Goal: Task Accomplishment & Management: Use online tool/utility

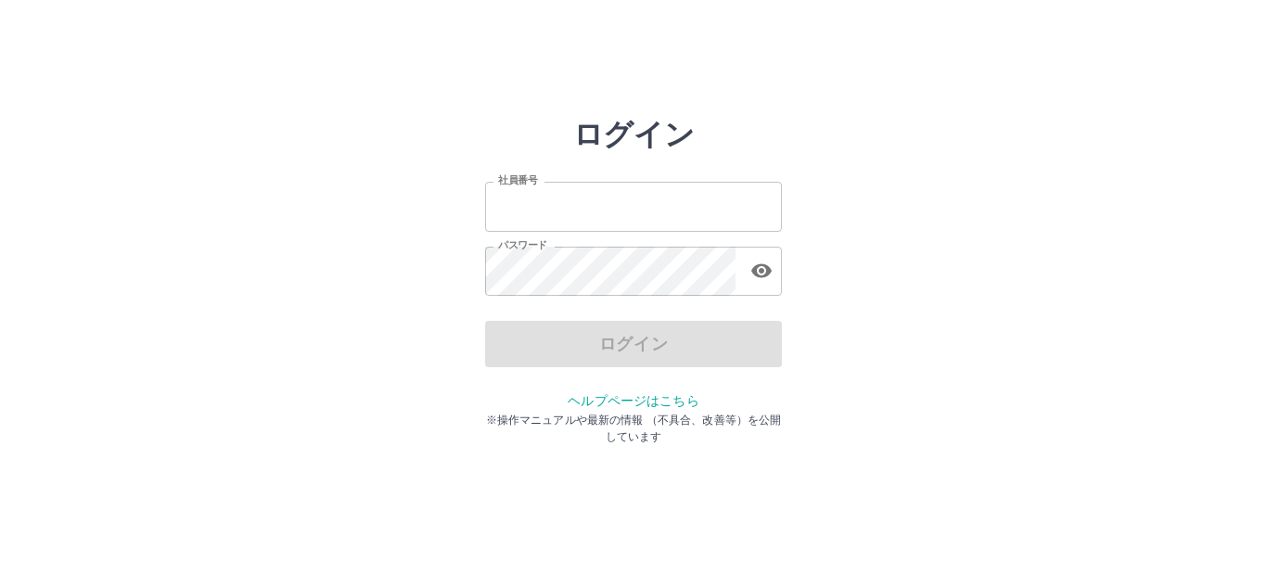
type input "*******"
click at [546, 338] on div "ログイン" at bounding box center [633, 344] width 297 height 46
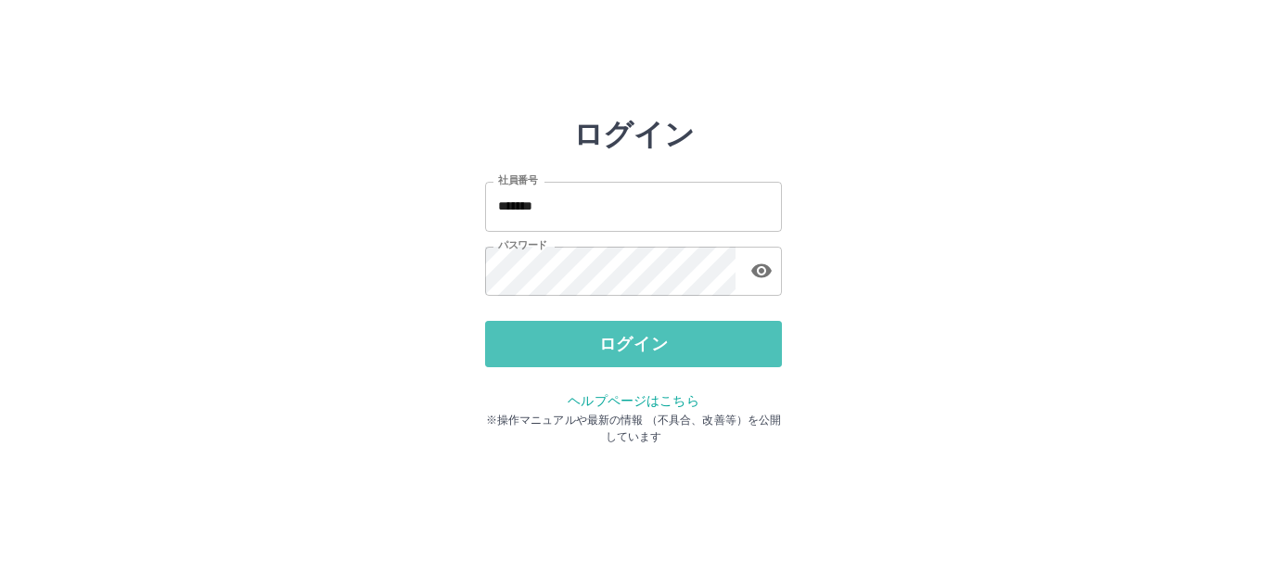
click at [546, 338] on button "ログイン" at bounding box center [633, 344] width 297 height 46
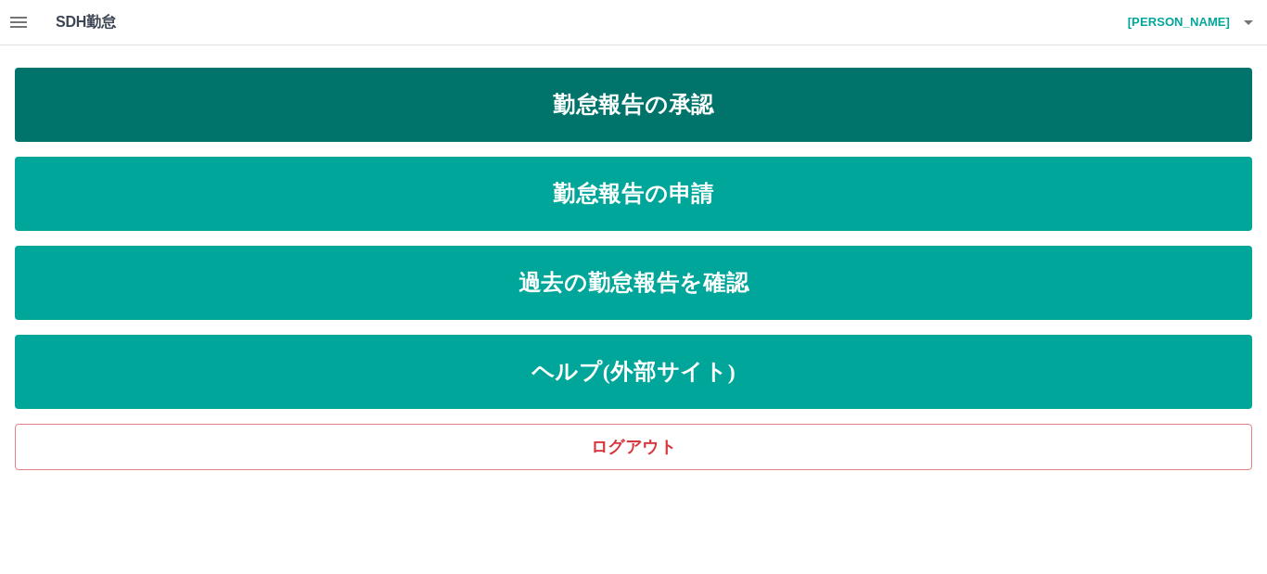
click at [682, 110] on link "勤怠報告の承認" at bounding box center [633, 105] width 1237 height 74
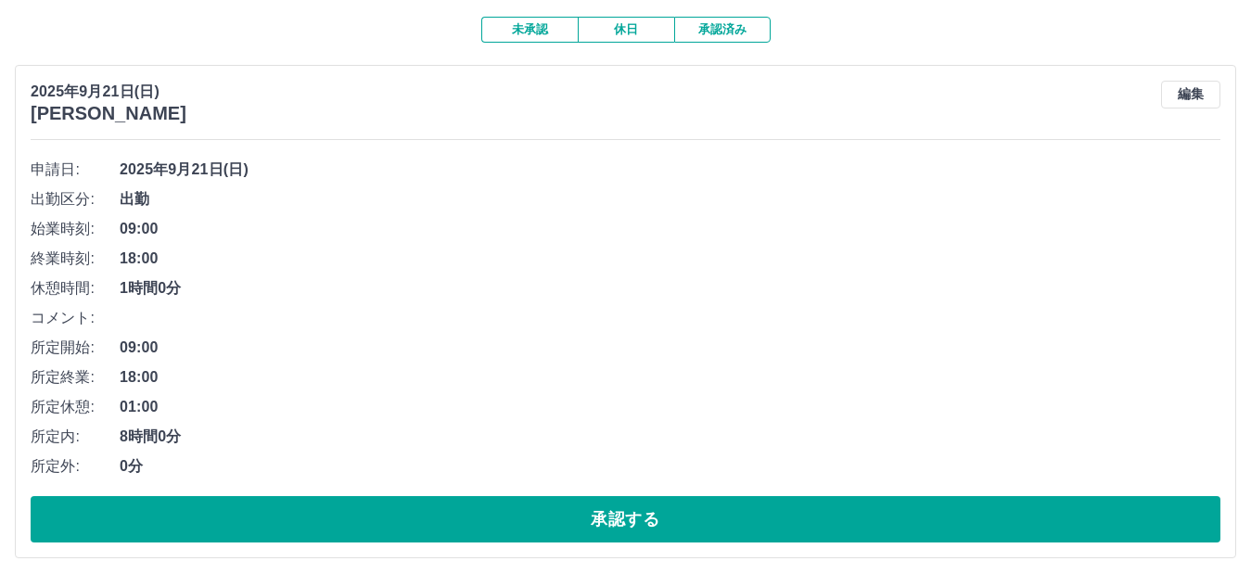
scroll to position [185, 0]
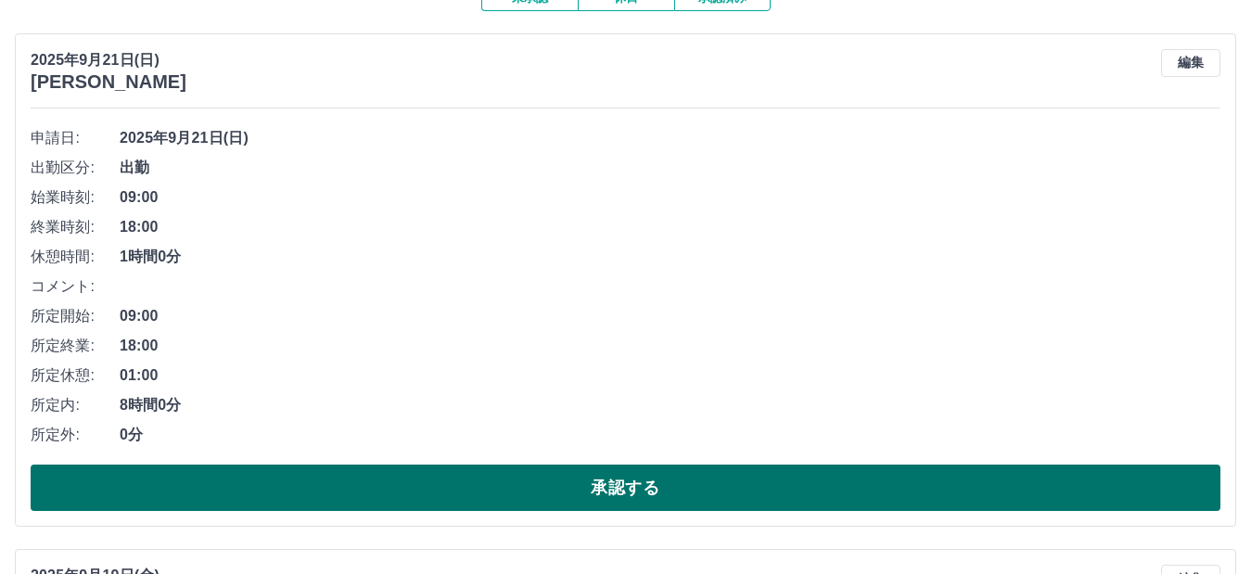
click at [449, 491] on button "承認する" at bounding box center [626, 488] width 1190 height 46
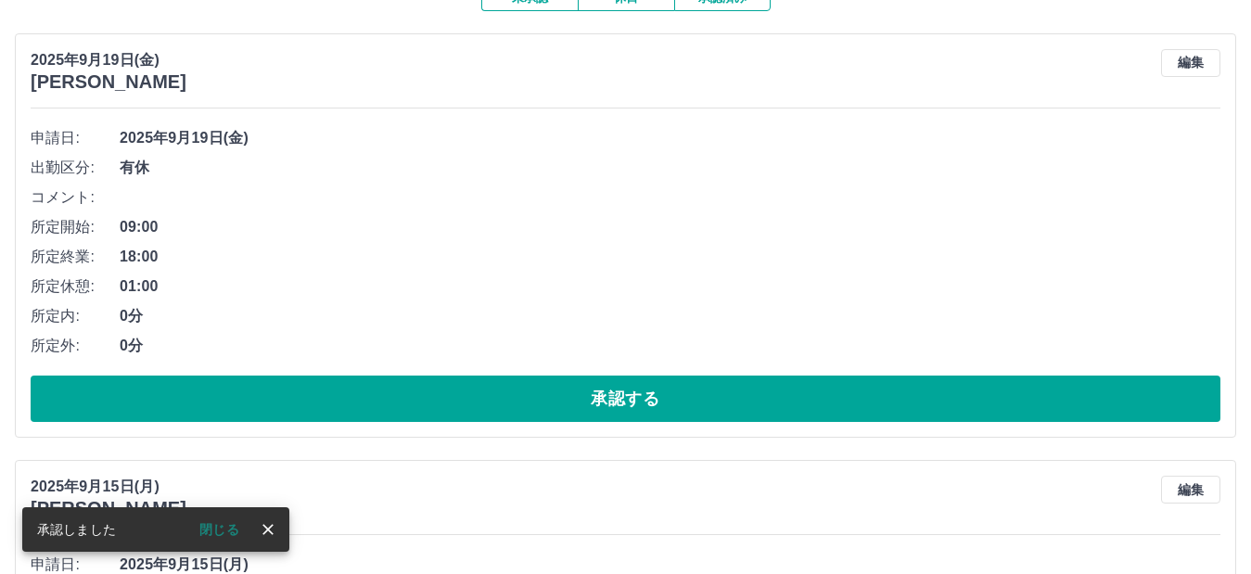
click at [222, 530] on button "閉じる" at bounding box center [220, 530] width 70 height 28
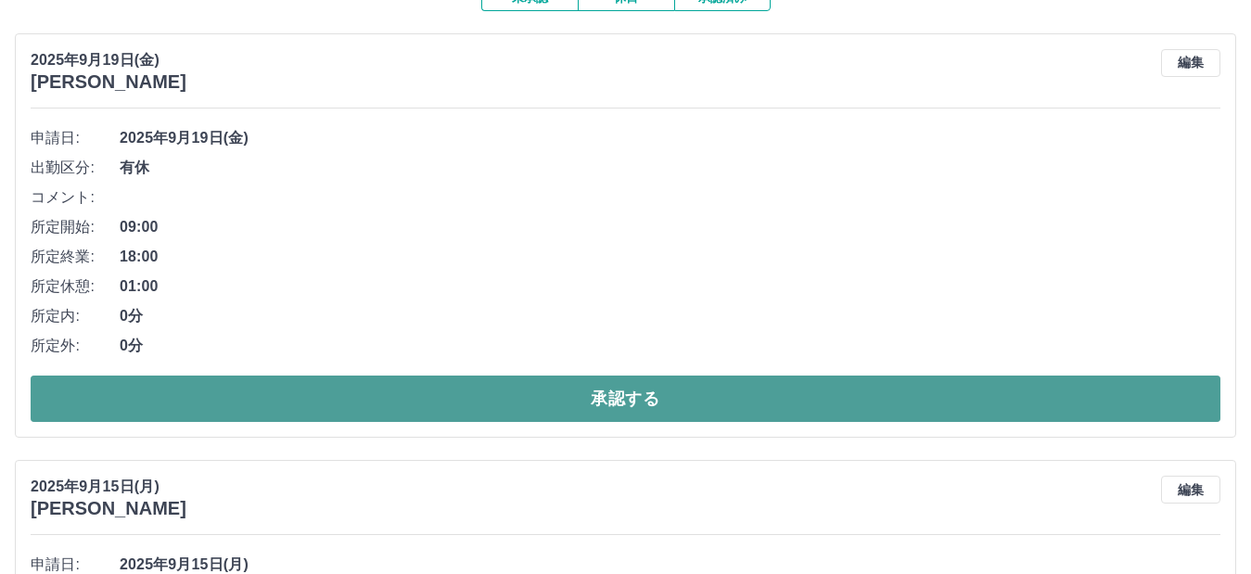
click at [507, 395] on button "承認する" at bounding box center [626, 399] width 1190 height 46
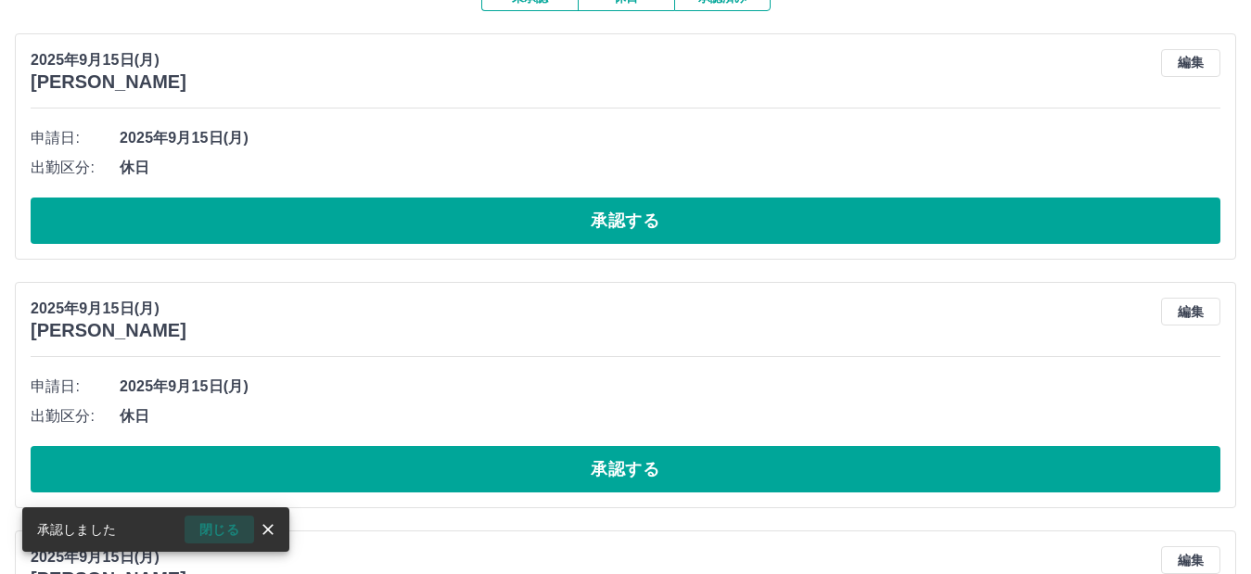
click at [228, 524] on button "閉じる" at bounding box center [220, 530] width 70 height 28
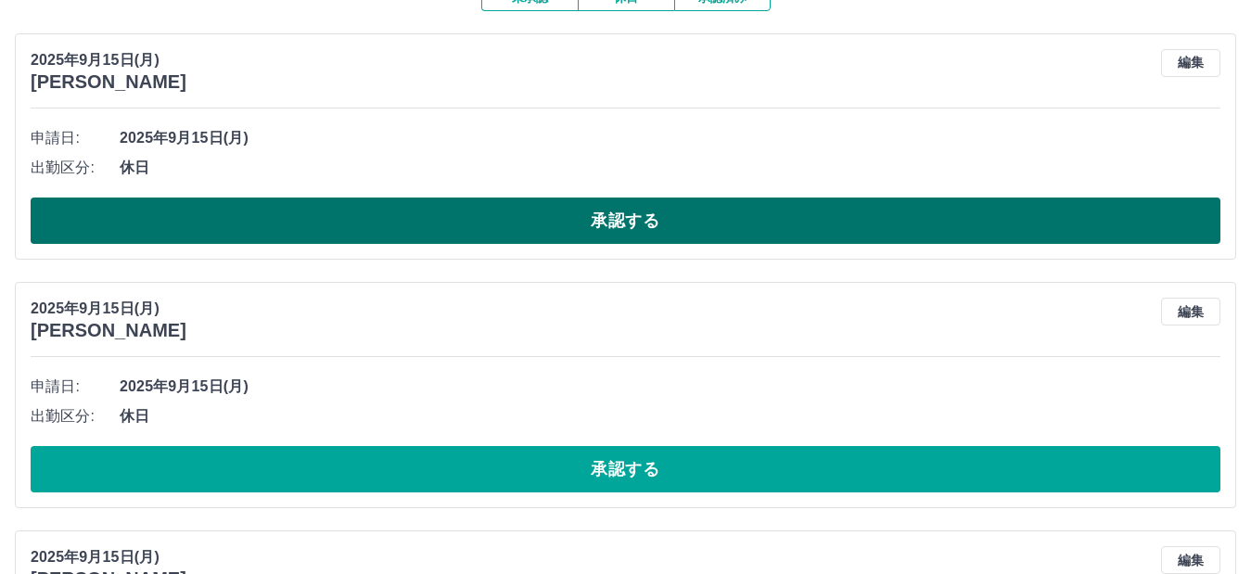
click at [440, 224] on button "承認する" at bounding box center [626, 221] width 1190 height 46
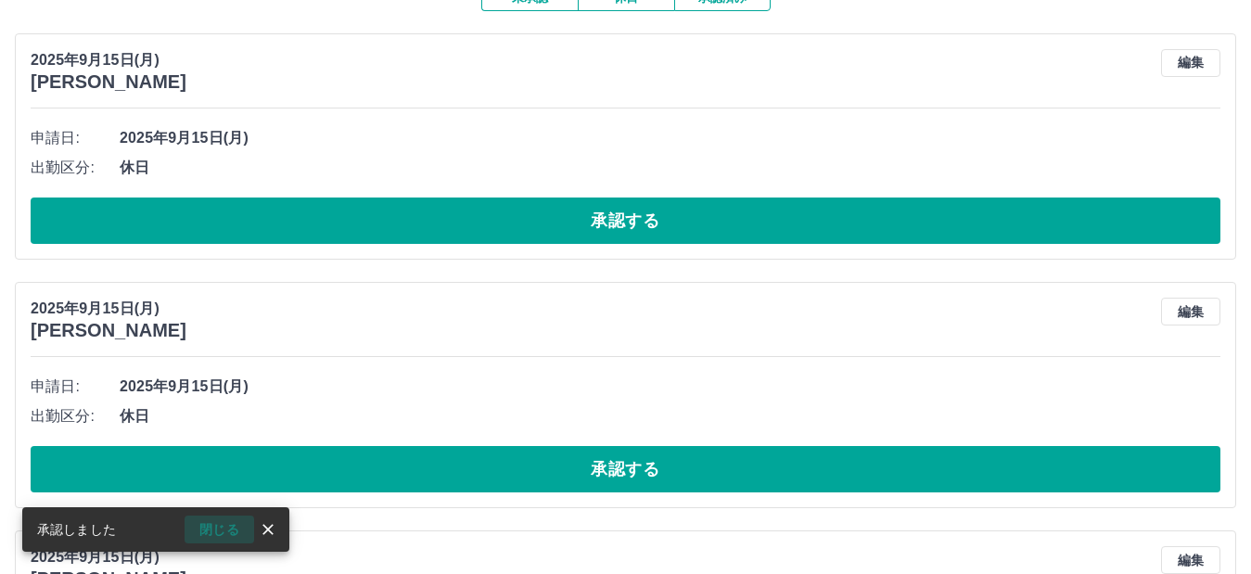
click at [223, 531] on button "閉じる" at bounding box center [220, 530] width 70 height 28
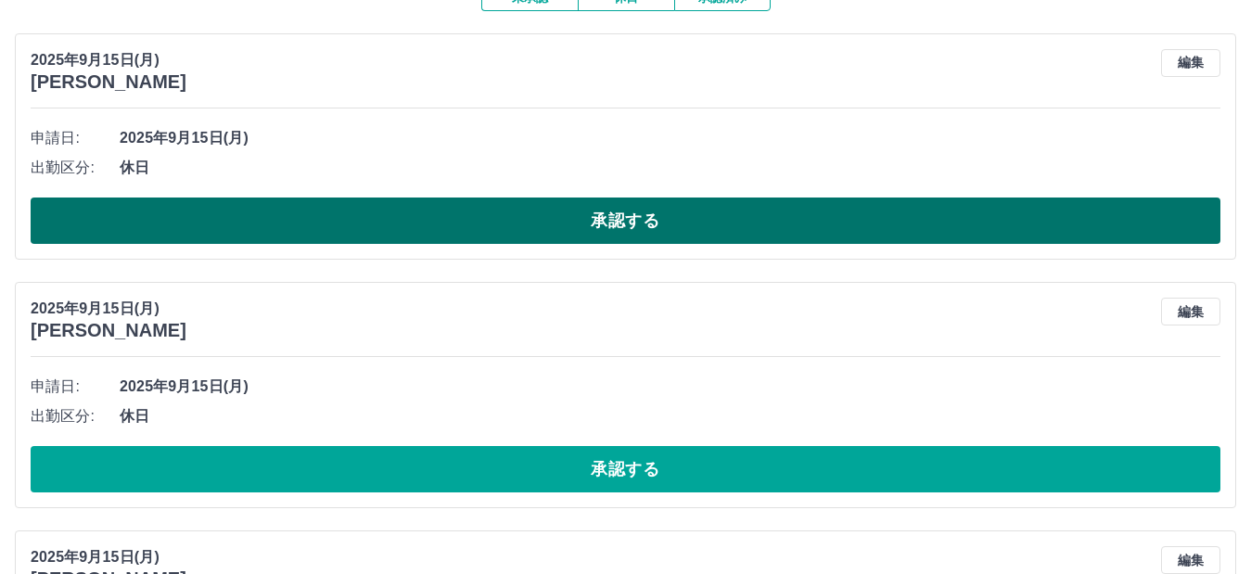
click at [431, 219] on button "承認する" at bounding box center [626, 221] width 1190 height 46
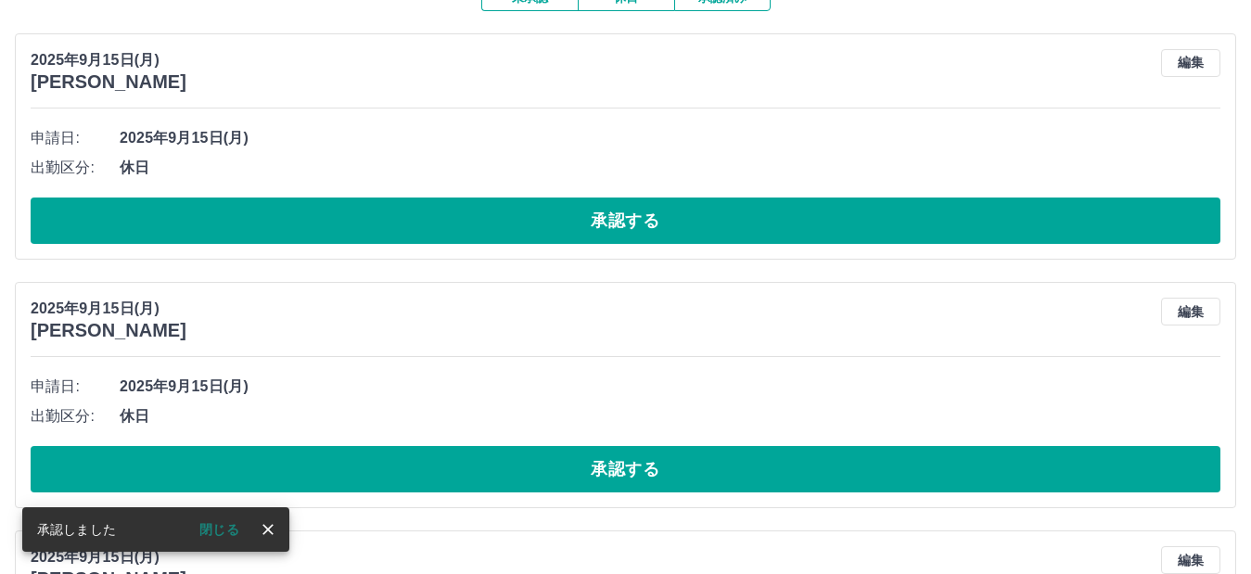
click at [219, 531] on button "閉じる" at bounding box center [220, 530] width 70 height 28
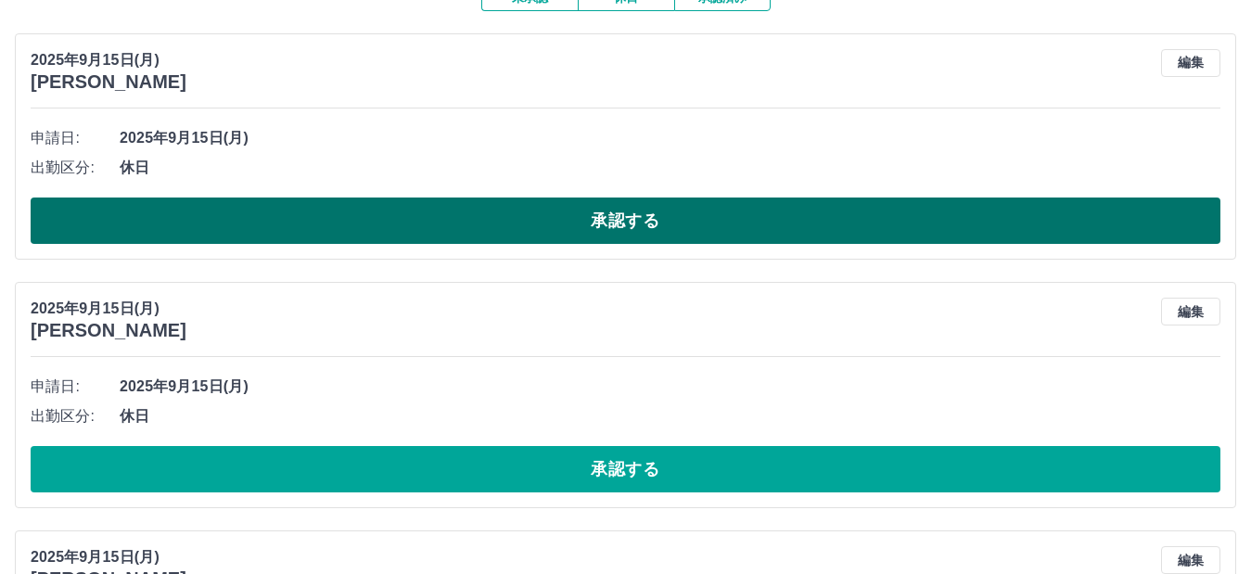
click at [415, 219] on button "承認する" at bounding box center [626, 221] width 1190 height 46
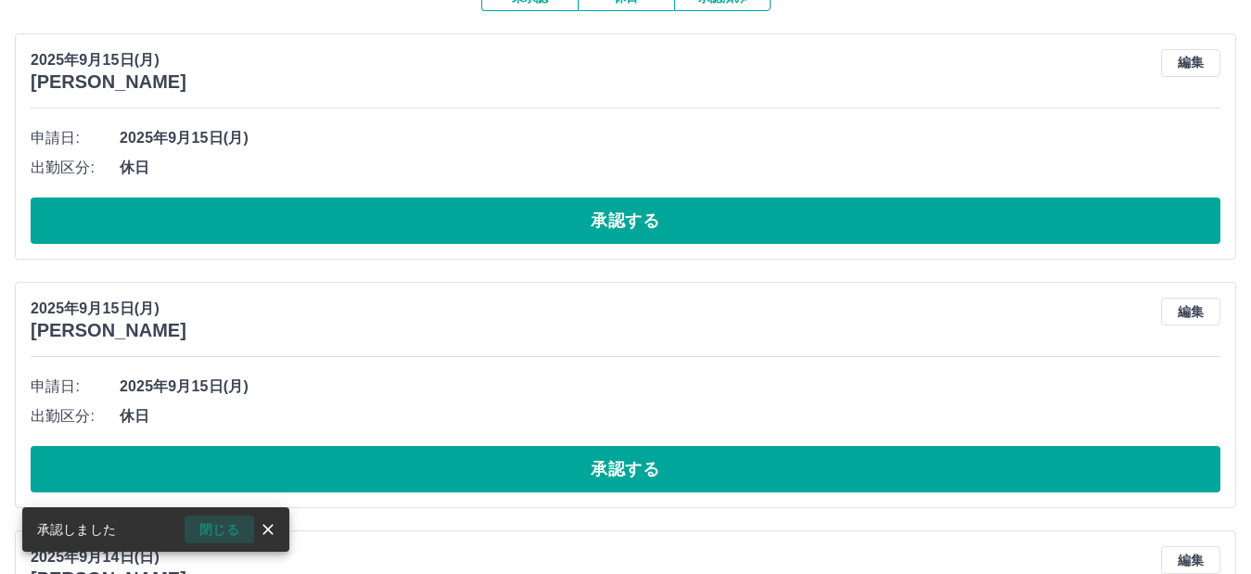
click at [207, 527] on button "閉じる" at bounding box center [220, 530] width 70 height 28
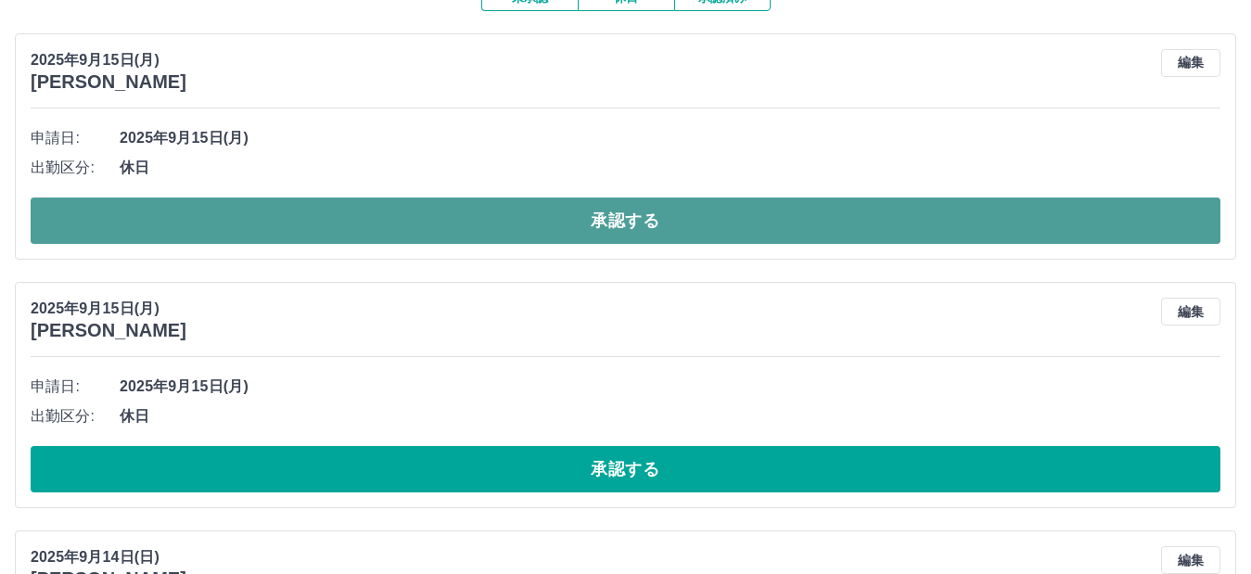
click at [396, 211] on button "承認する" at bounding box center [626, 221] width 1190 height 46
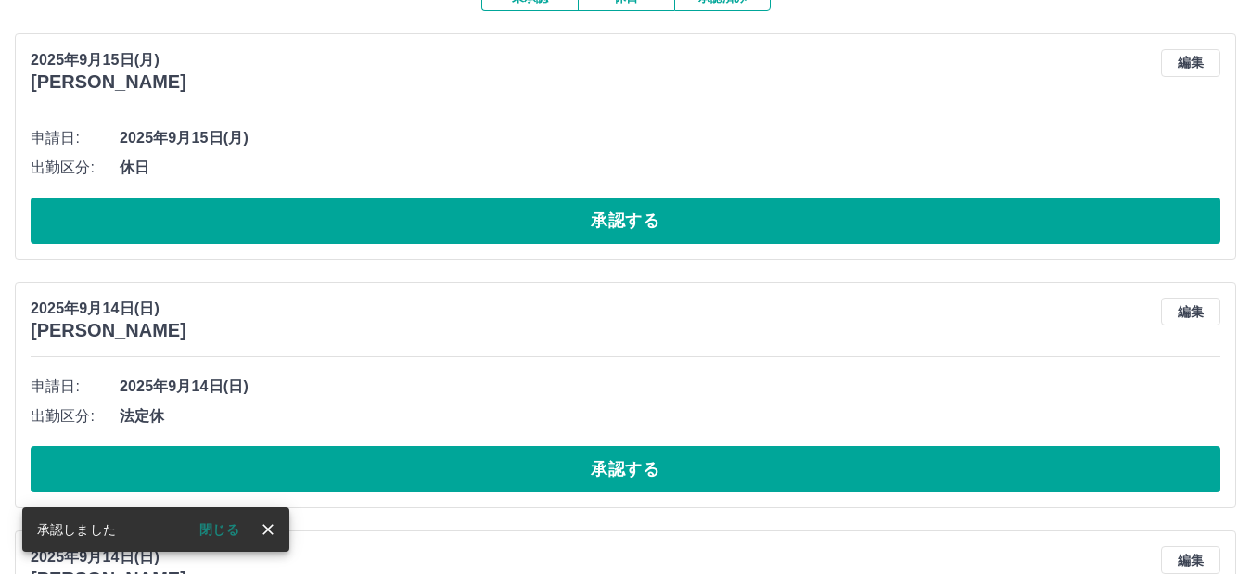
click at [225, 525] on button "閉じる" at bounding box center [220, 530] width 70 height 28
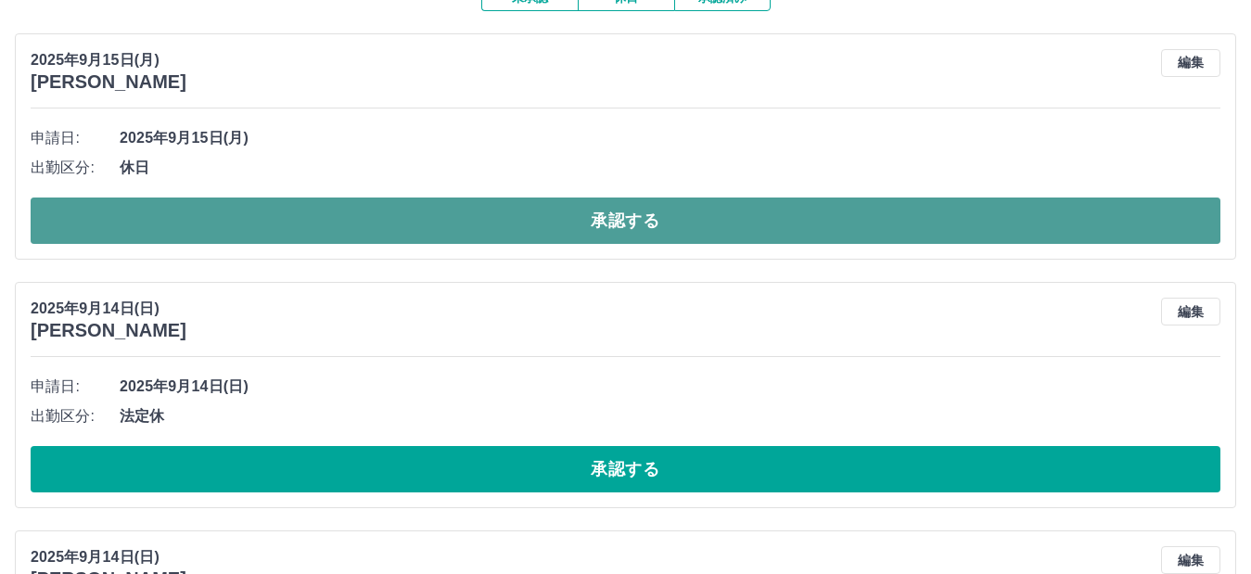
click at [442, 226] on button "承認する" at bounding box center [626, 221] width 1190 height 46
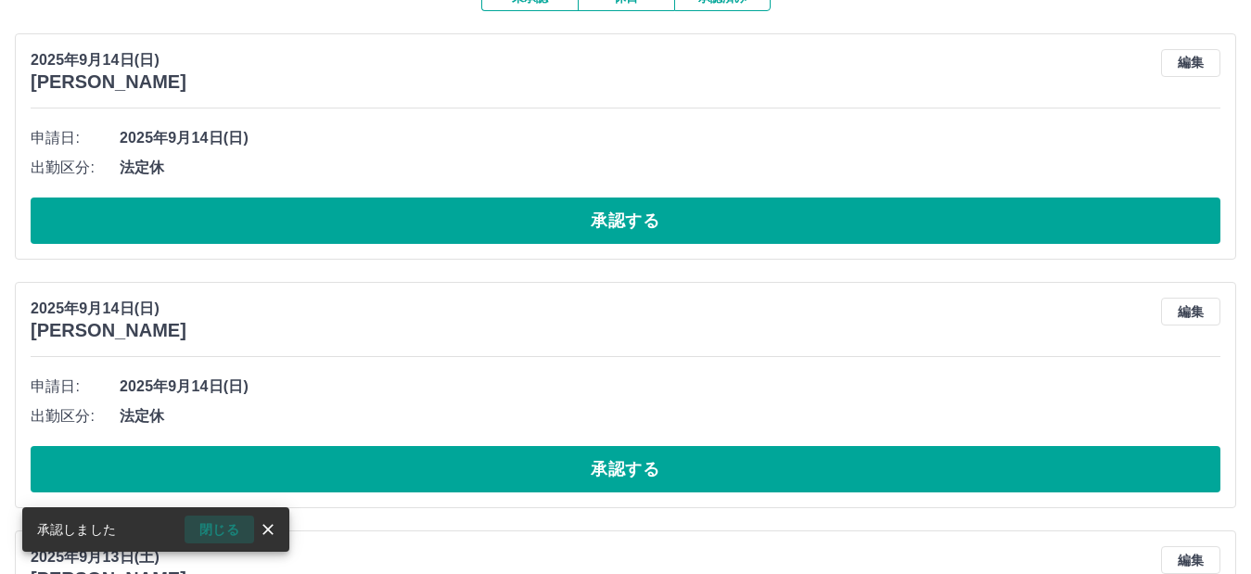
click at [215, 530] on button "閉じる" at bounding box center [220, 530] width 70 height 28
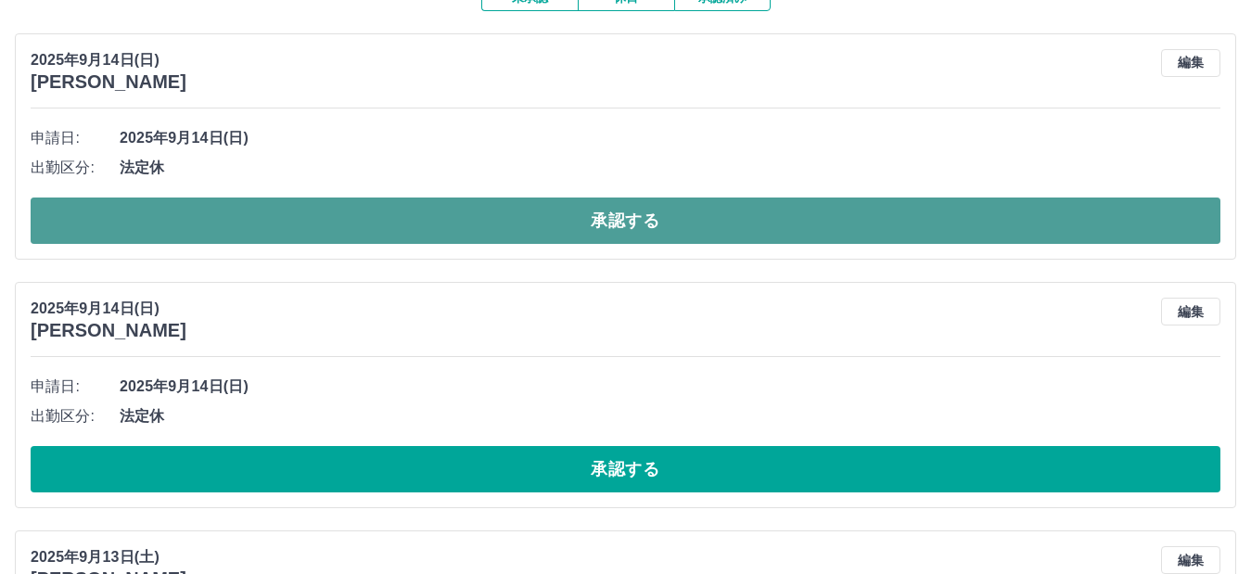
click at [394, 235] on button "承認する" at bounding box center [626, 221] width 1190 height 46
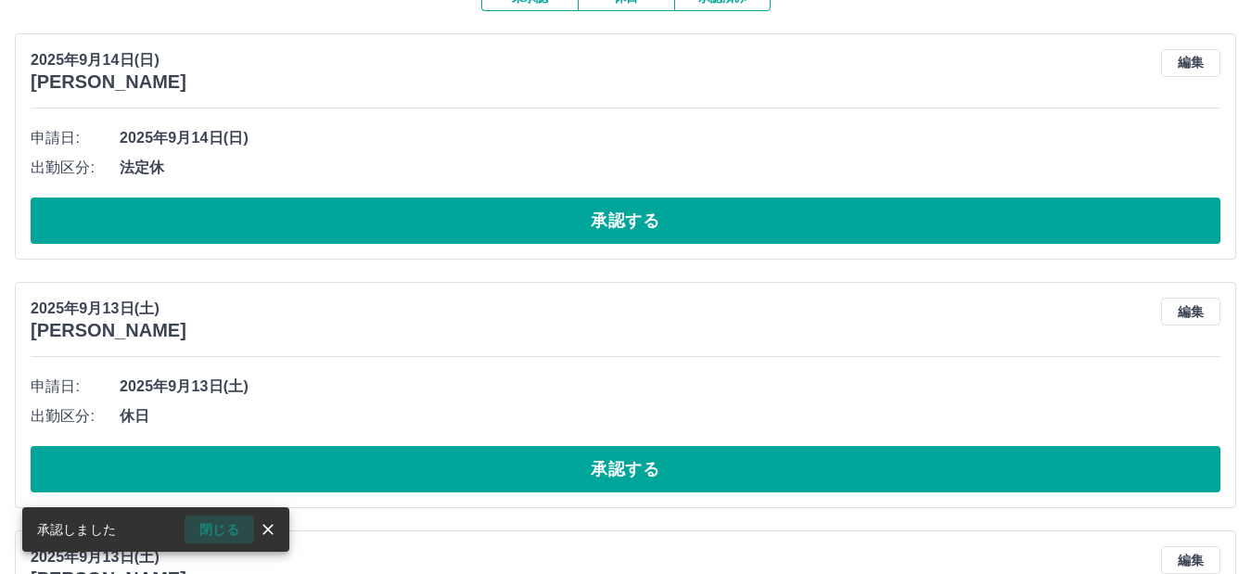
click at [223, 527] on button "閉じる" at bounding box center [220, 530] width 70 height 28
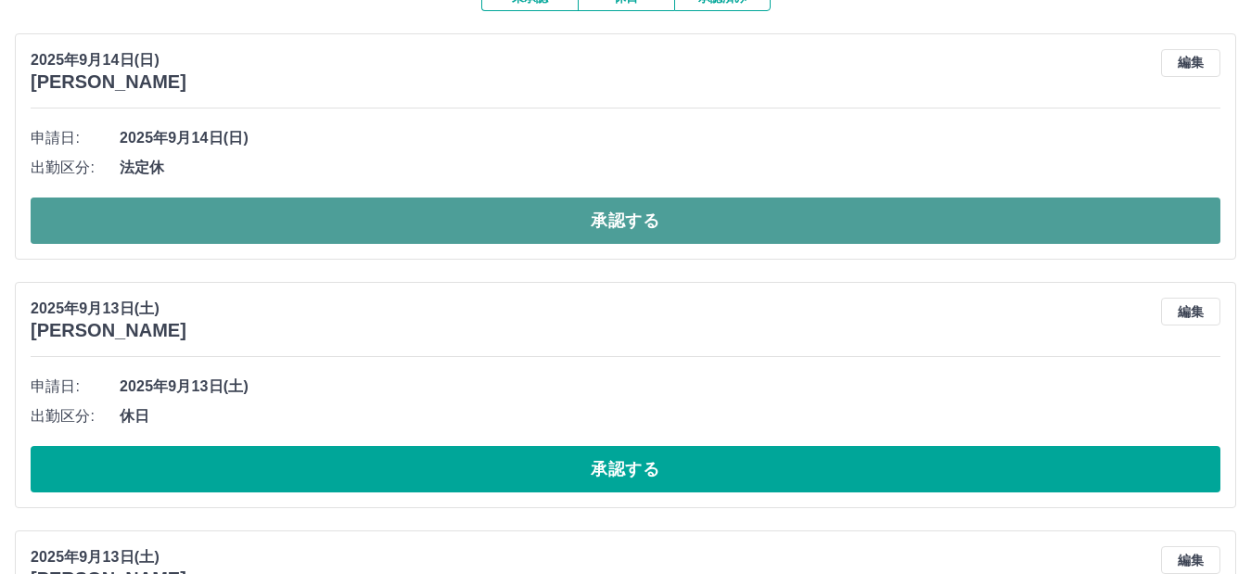
click at [402, 220] on button "承認する" at bounding box center [626, 221] width 1190 height 46
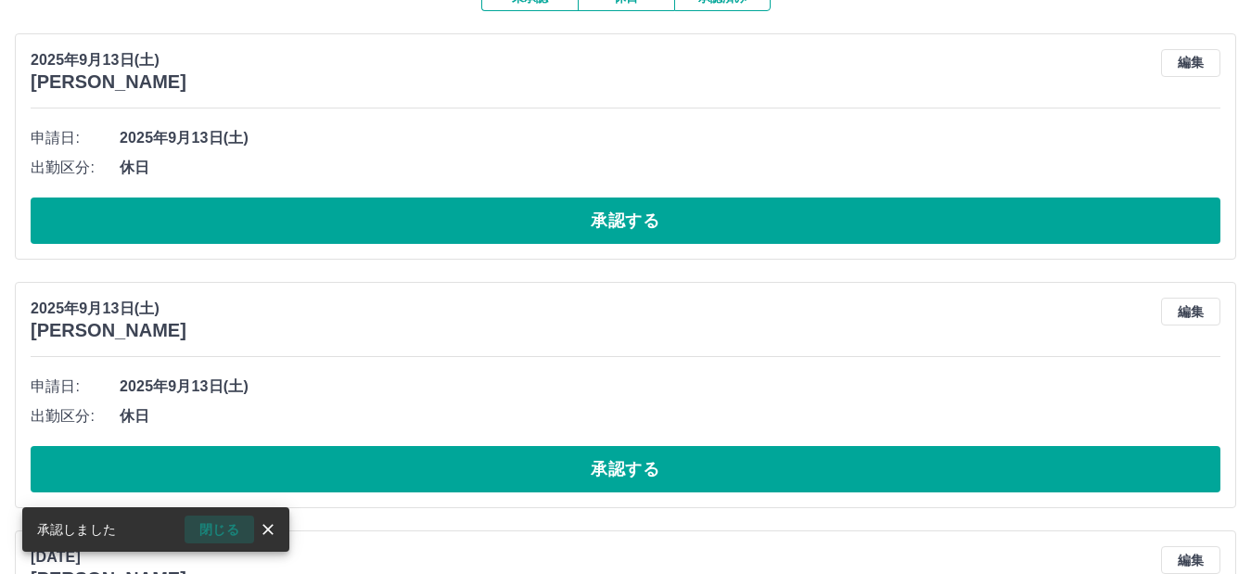
click at [218, 527] on button "閉じる" at bounding box center [220, 530] width 70 height 28
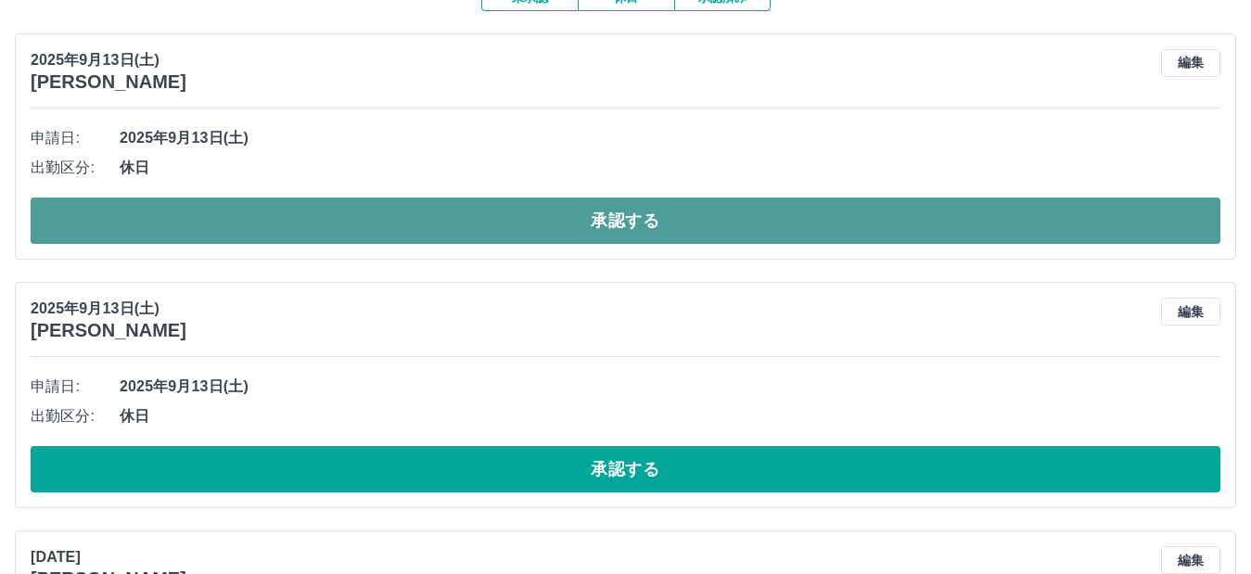
click at [437, 223] on button "承認する" at bounding box center [626, 221] width 1190 height 46
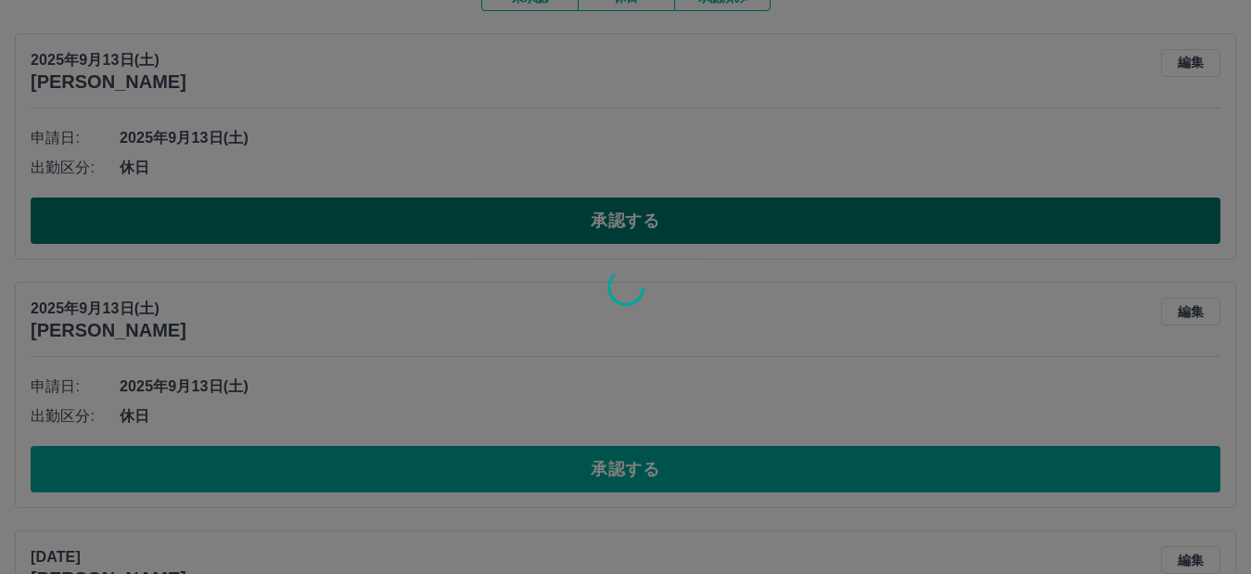
scroll to position [144, 0]
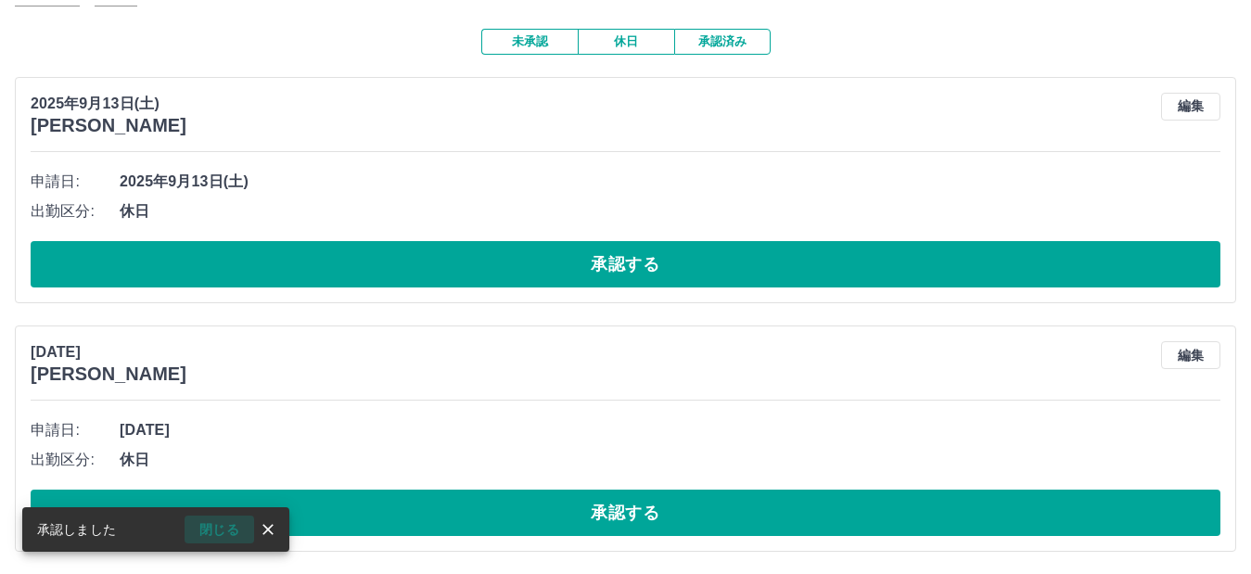
click at [222, 530] on button "閉じる" at bounding box center [220, 530] width 70 height 28
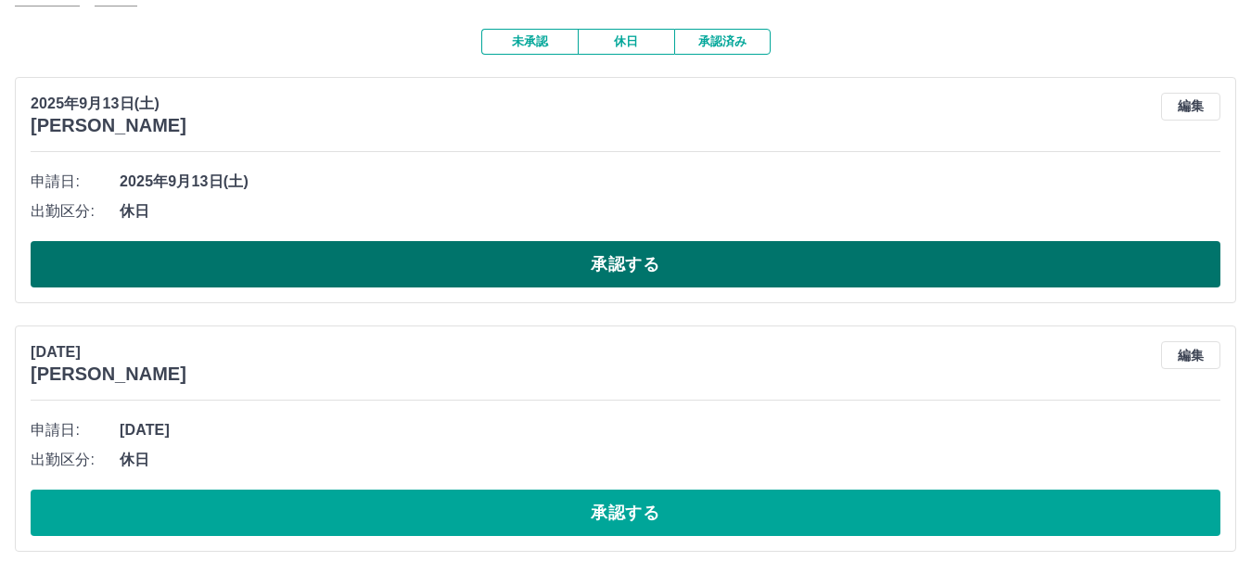
click at [390, 255] on button "承認する" at bounding box center [626, 264] width 1190 height 46
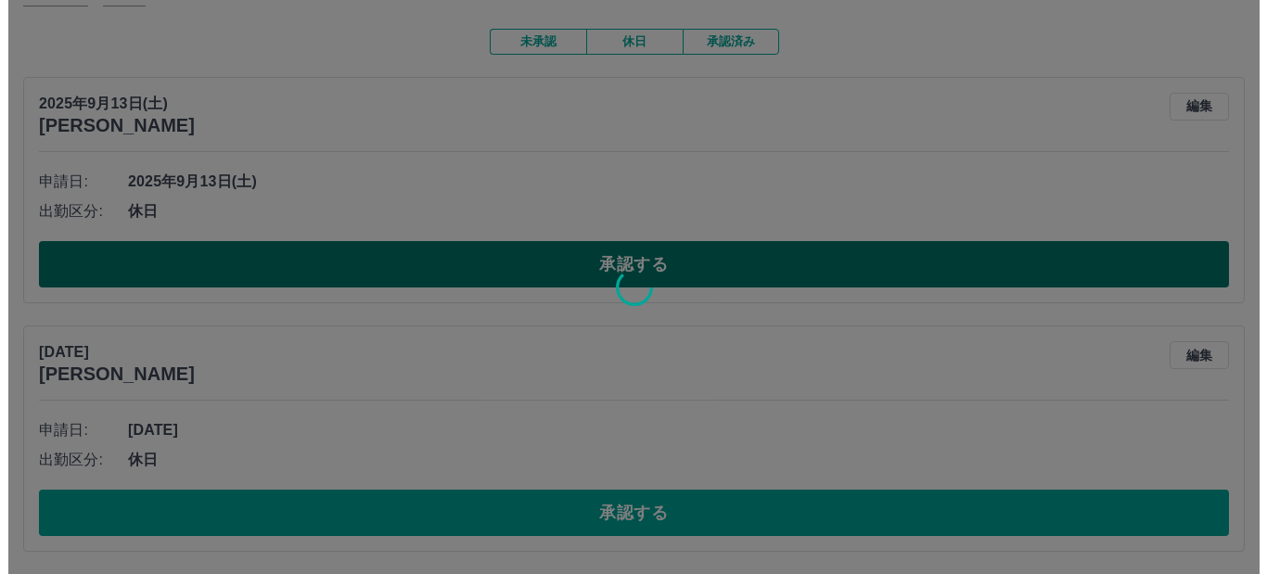
scroll to position [0, 0]
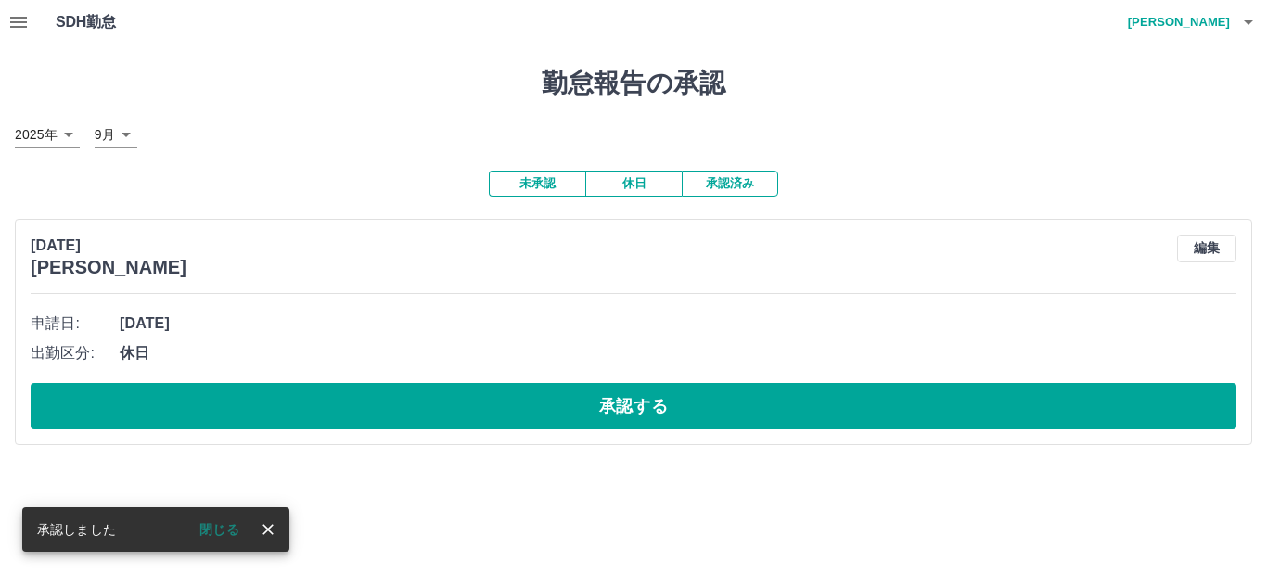
click at [221, 529] on button "閉じる" at bounding box center [220, 530] width 70 height 28
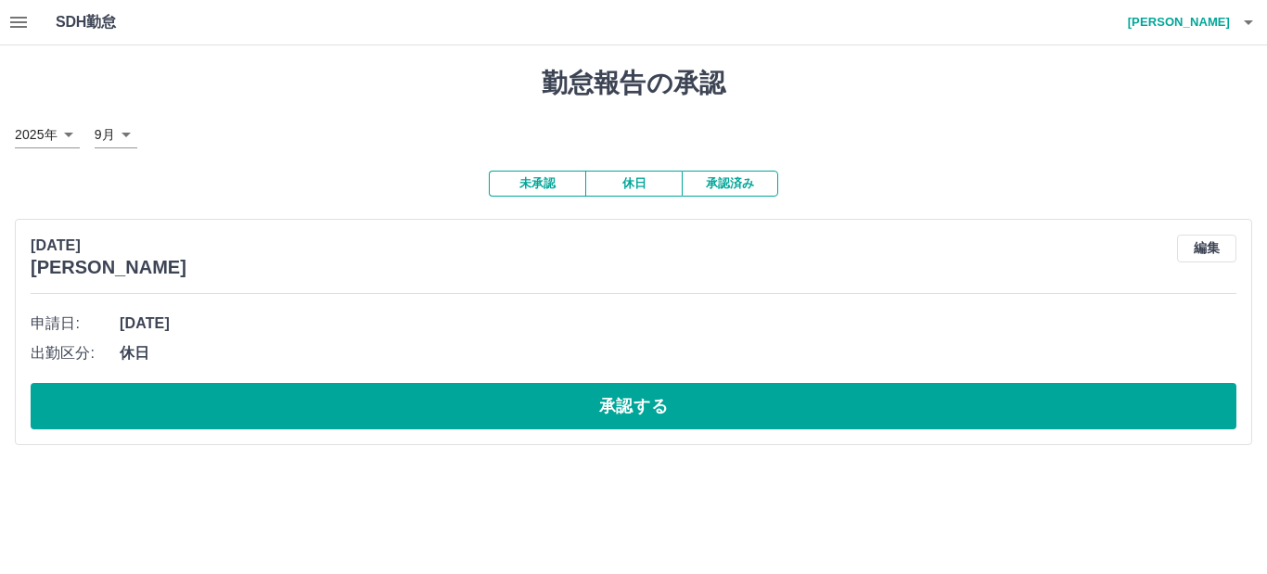
click at [1244, 23] on icon "button" at bounding box center [1248, 22] width 22 height 22
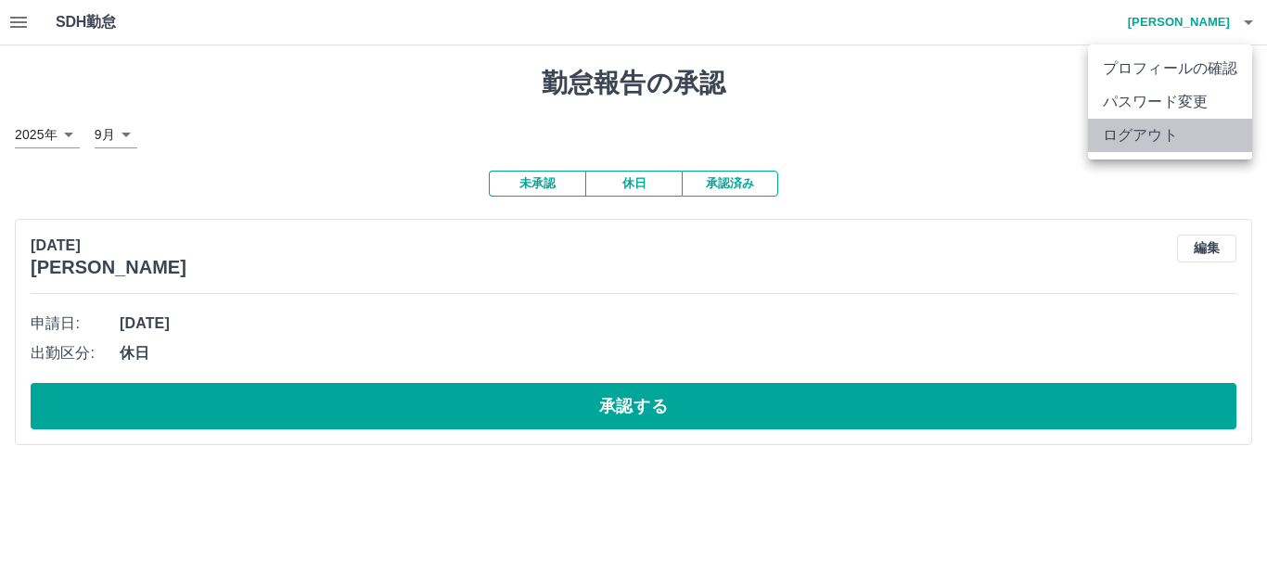
click at [1134, 138] on li "ログアウト" at bounding box center [1170, 135] width 164 height 33
